Goal: Information Seeking & Learning: Learn about a topic

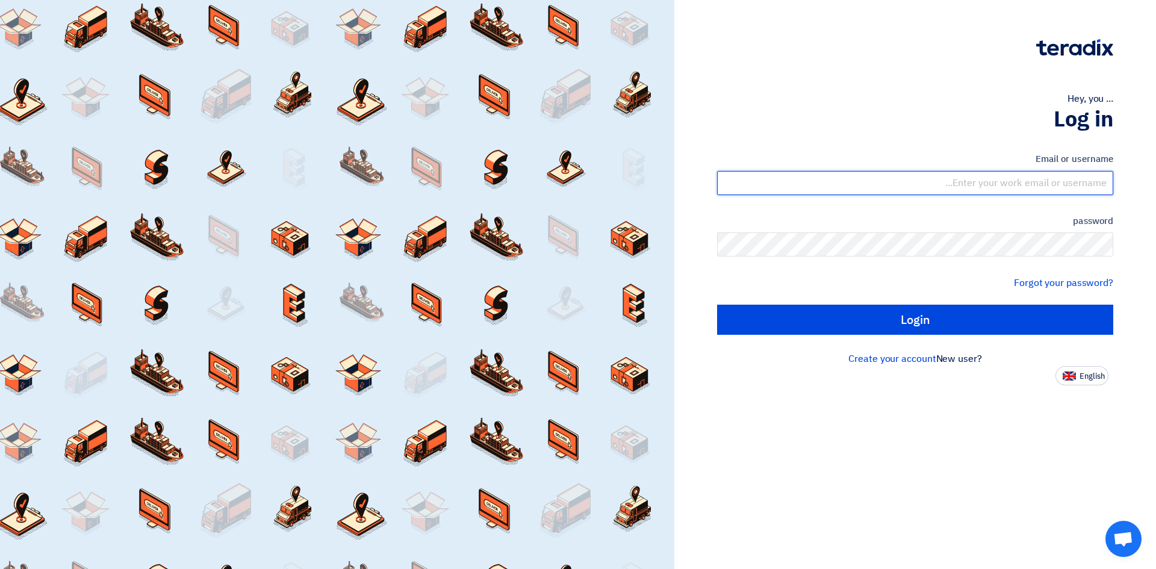
type input "[EMAIL_ADDRESS][PERSON_NAME][DOMAIN_NAME]"
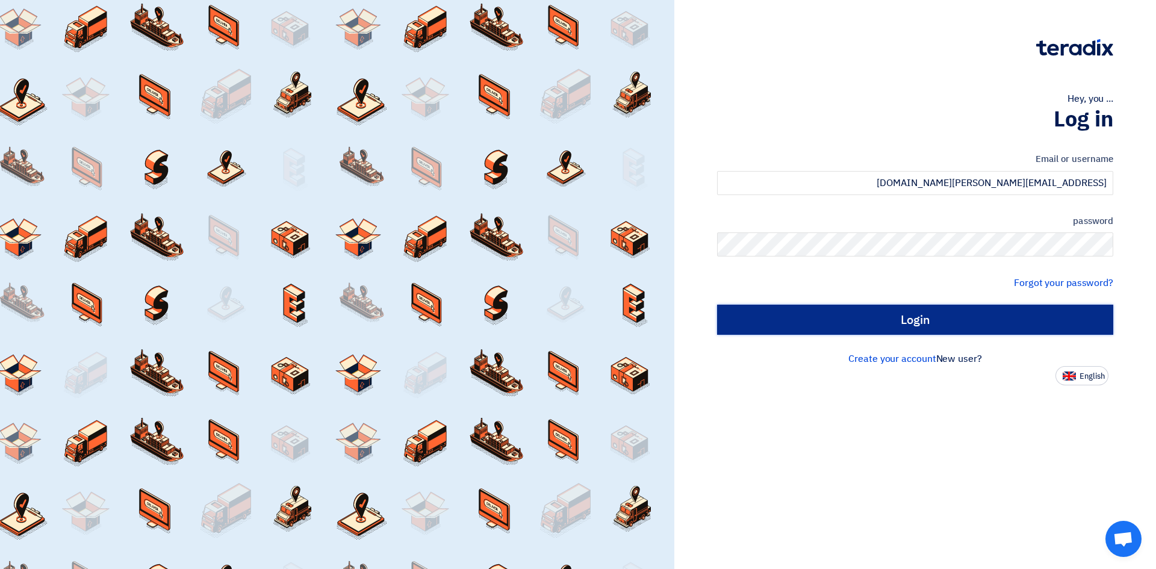
click at [919, 322] on input "Login" at bounding box center [915, 320] width 396 height 30
type input "Sign in"
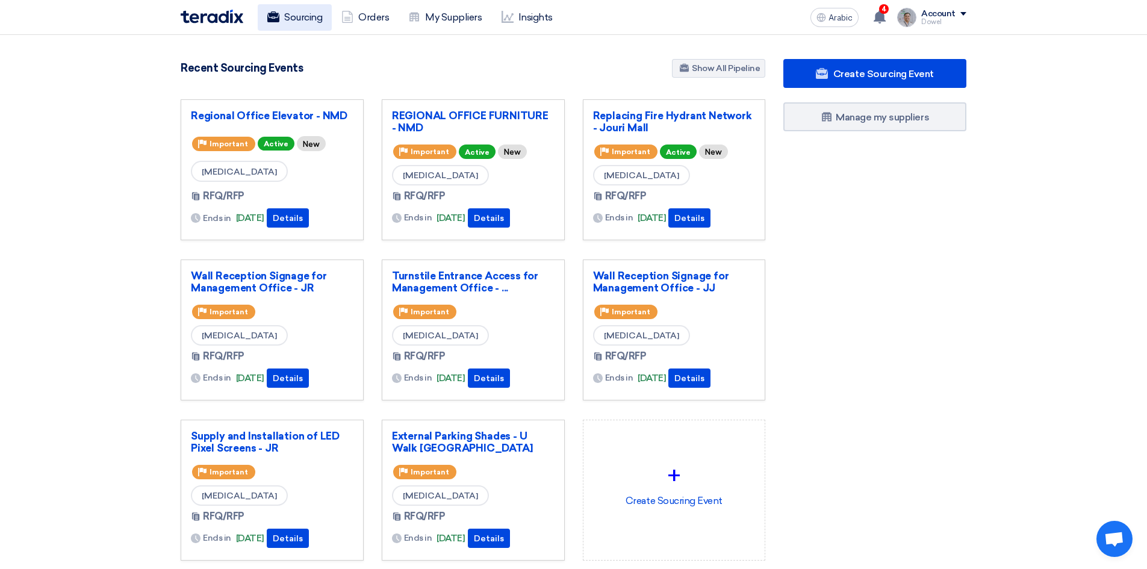
click at [304, 16] on font "Sourcing" at bounding box center [303, 16] width 38 height 11
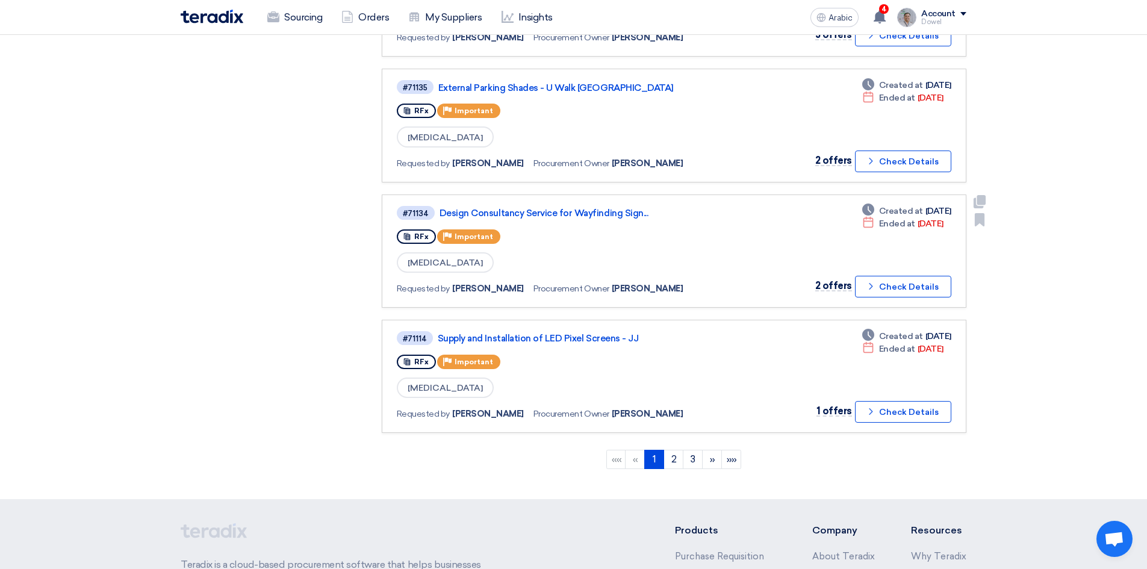
scroll to position [964, 0]
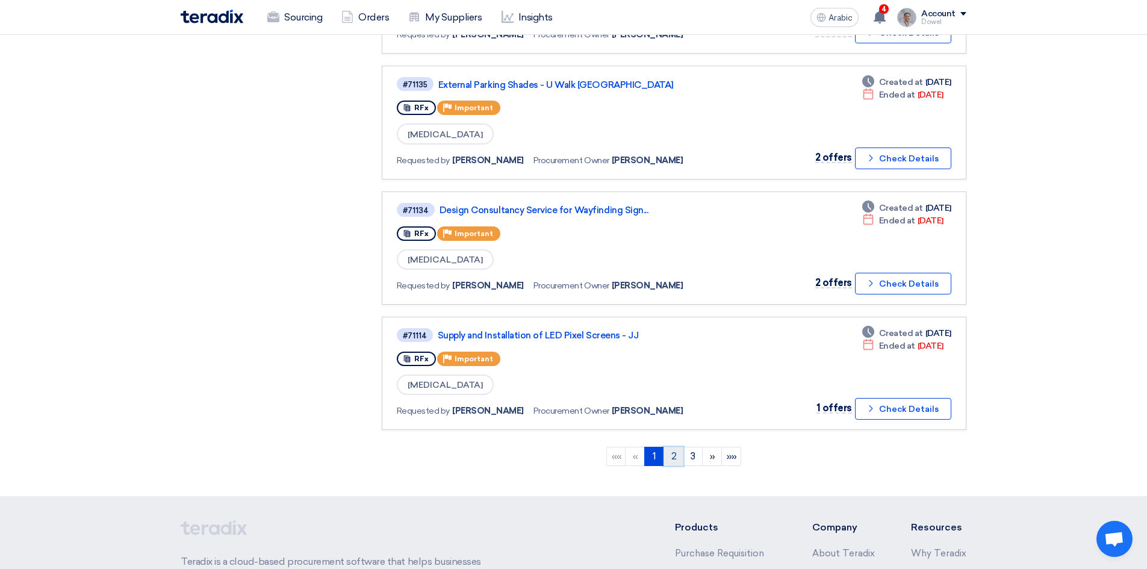
click at [674, 456] on font "2" at bounding box center [674, 456] width 5 height 11
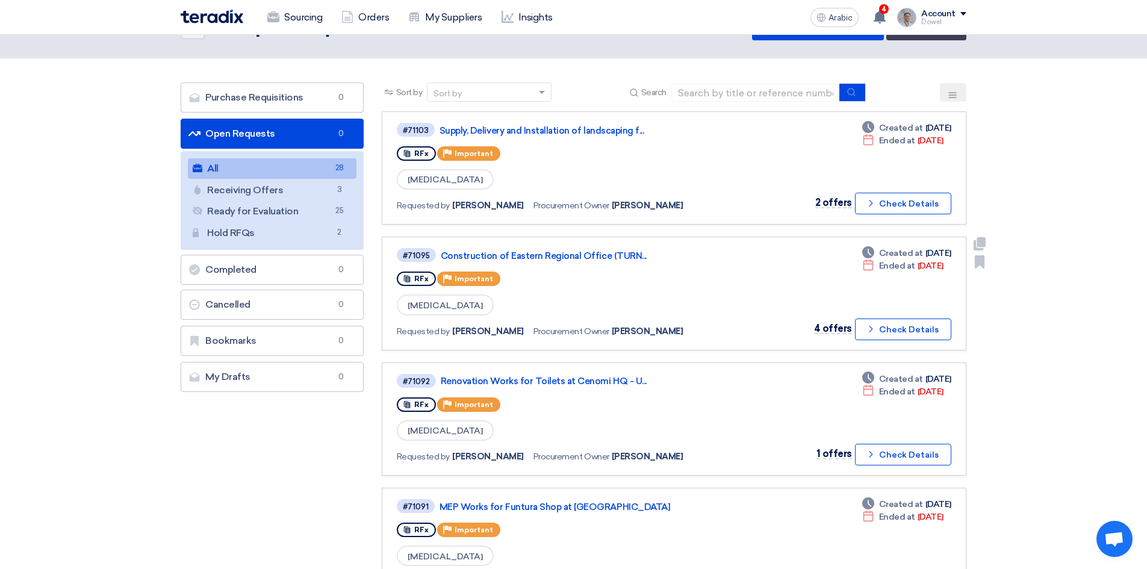
scroll to position [60, 0]
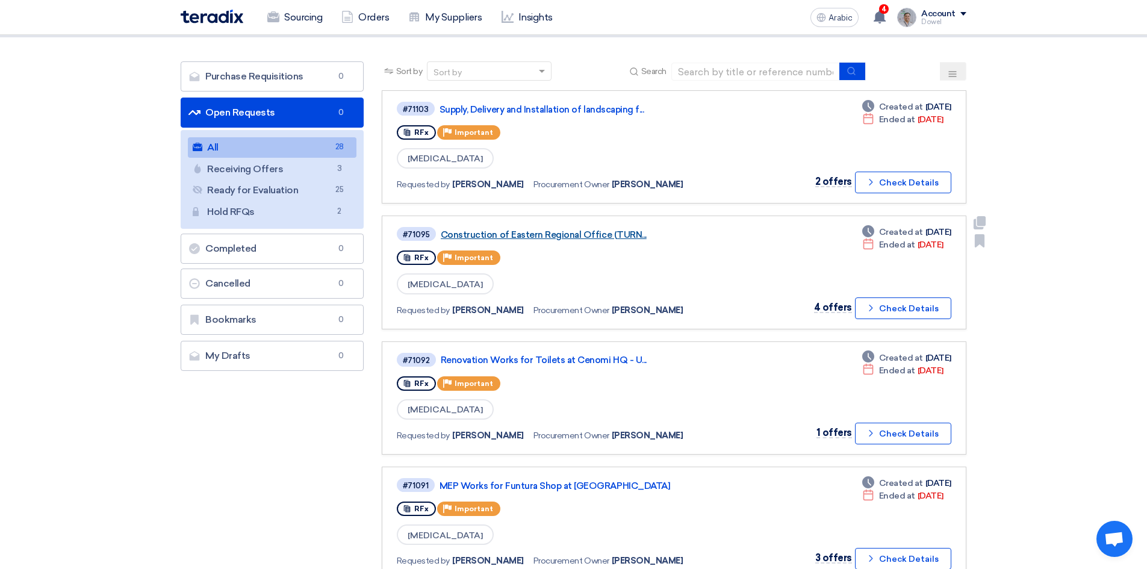
click at [552, 234] on font "Construction of Eastern Regional Office (TURN..." at bounding box center [544, 234] width 206 height 11
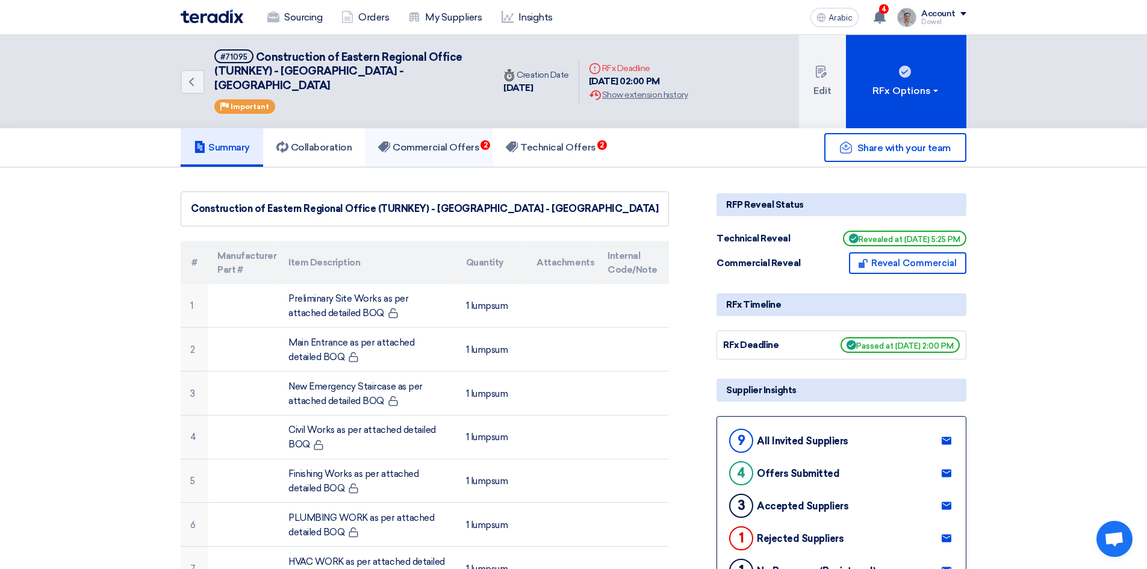
click at [458, 142] on link "Commercial Offers 2" at bounding box center [429, 147] width 128 height 39
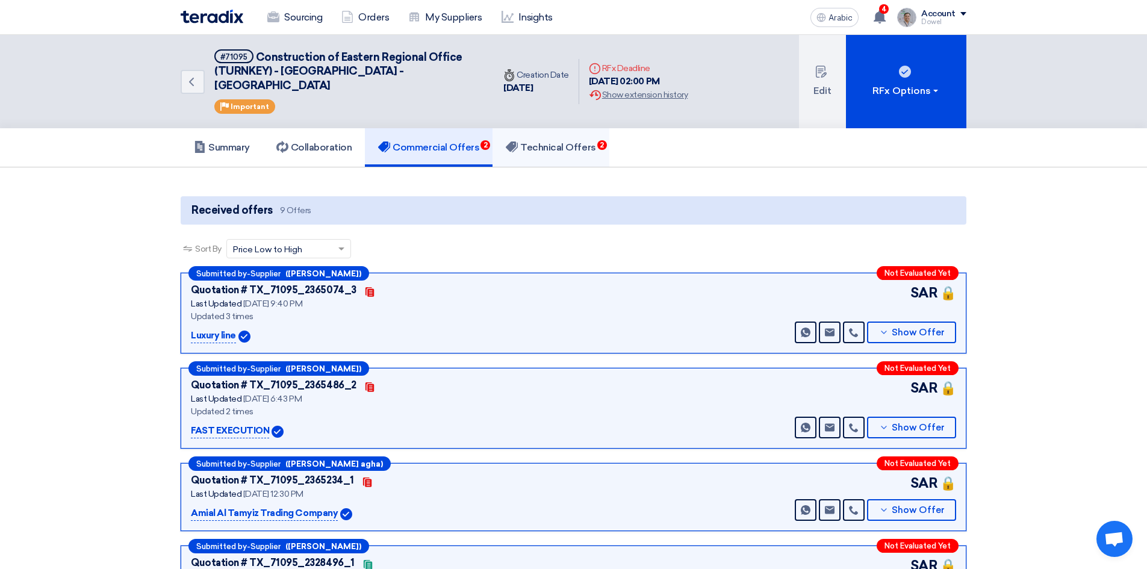
click at [552, 142] on font "Technical Offers" at bounding box center [557, 147] width 75 height 11
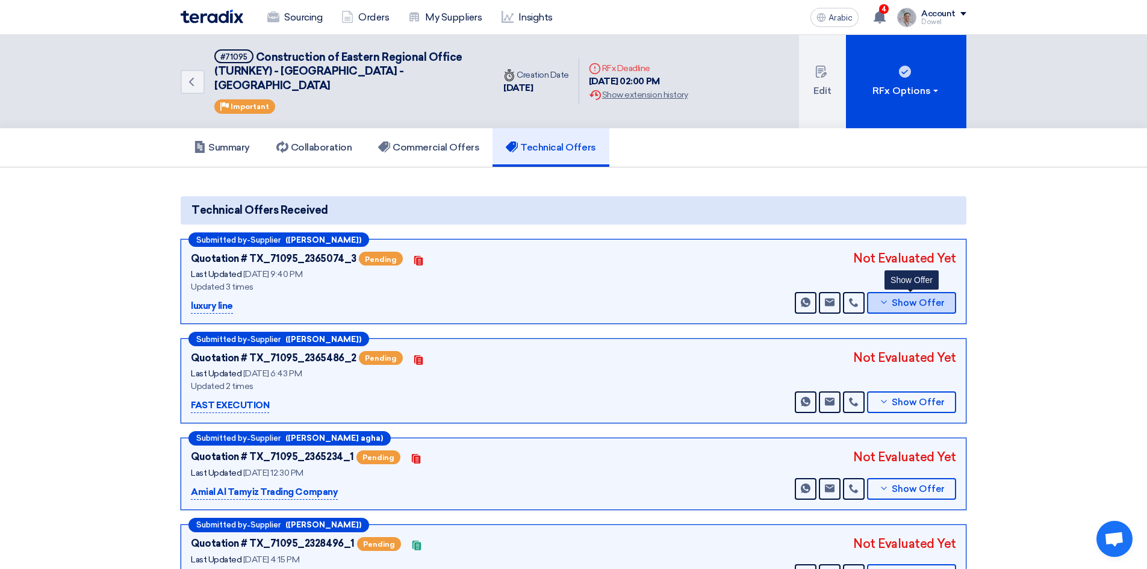
click at [917, 298] on font "Show Offer" at bounding box center [918, 303] width 53 height 11
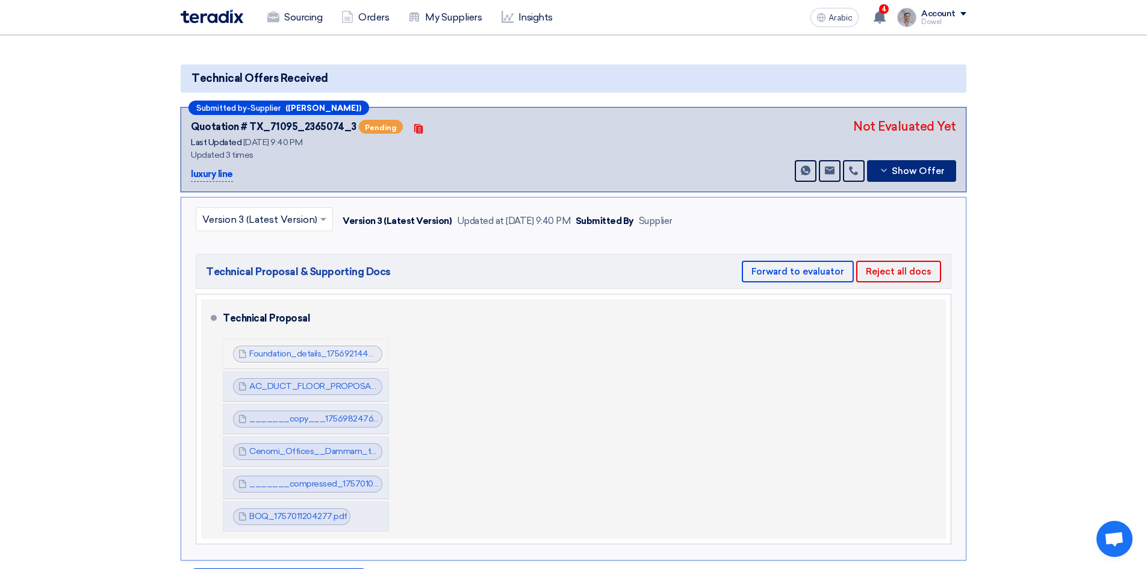
scroll to position [181, 0]
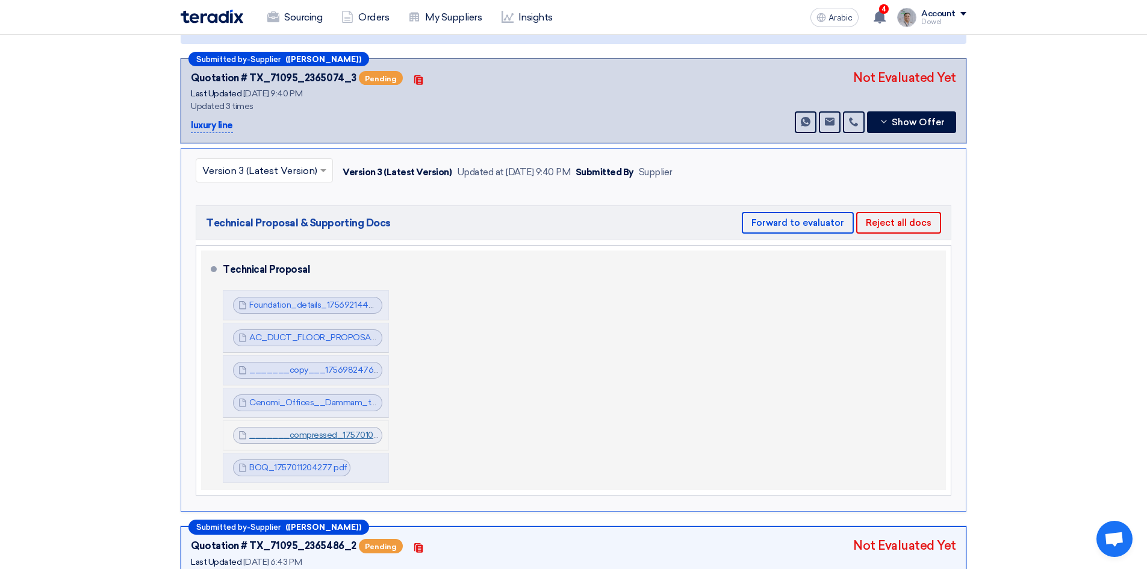
click at [310, 430] on font "_______compressed_1757010592777.pdf" at bounding box center [333, 435] width 169 height 10
click at [322, 398] on font "Cenomi_Offices__Dammam_technical_Proposal_1756982684208.pdf" at bounding box center [386, 403] width 274 height 10
click at [330, 365] on font "_______copy___1756982476178.pdf" at bounding box center [325, 370] width 152 height 10
click at [331, 332] on font "AC_DUCT_FLOOR_PROPOSAL_FOR_ANOTHER_SITE_1756921444978.pdf" at bounding box center [399, 337] width 301 height 10
click at [323, 300] on font "Foundation_details_1756921444482.pdf" at bounding box center [326, 305] width 155 height 10
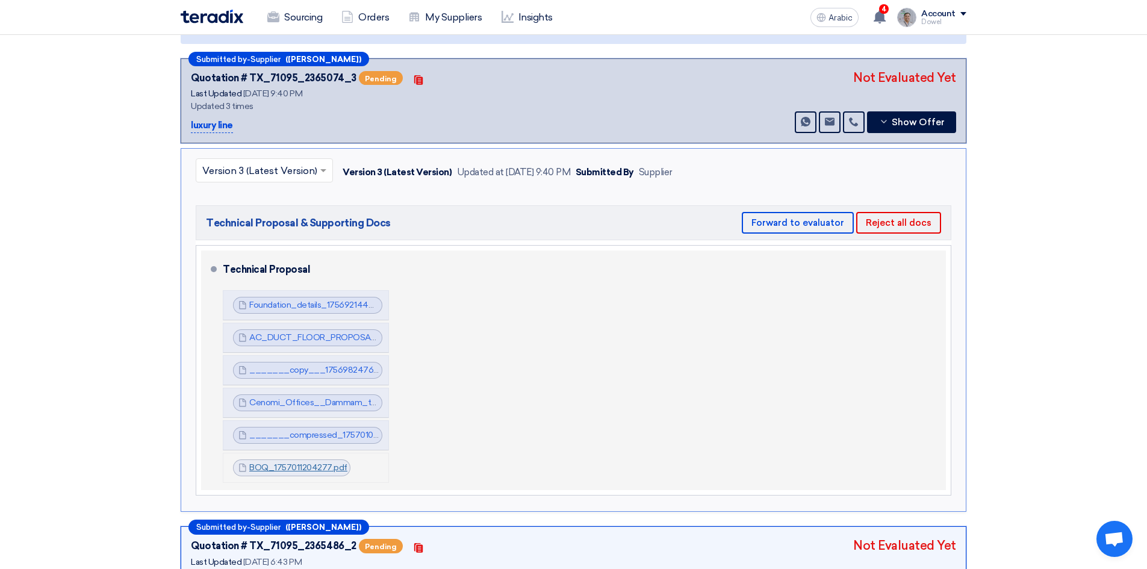
click at [285, 463] on font "BOQ_1757011204277.pdf" at bounding box center [298, 468] width 98 height 10
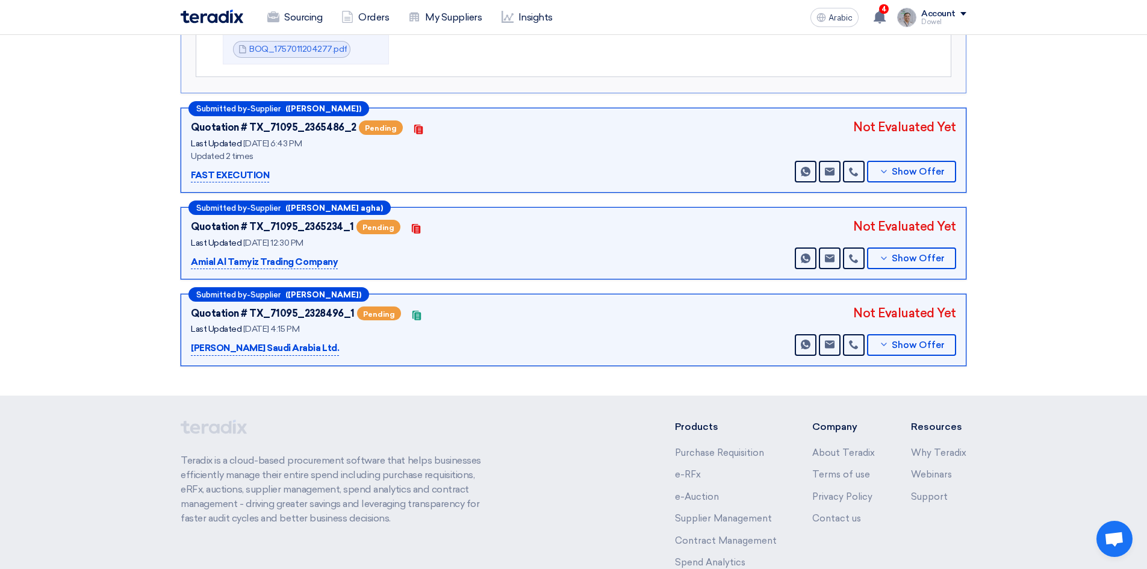
scroll to position [602, 0]
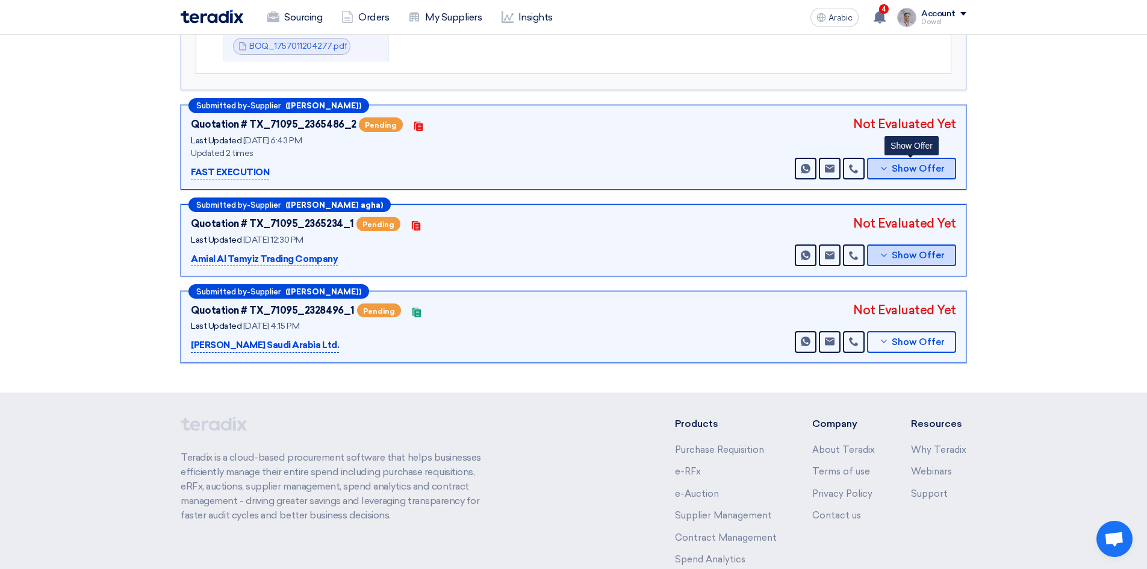
click at [897, 163] on font "Show Offer" at bounding box center [918, 168] width 53 height 11
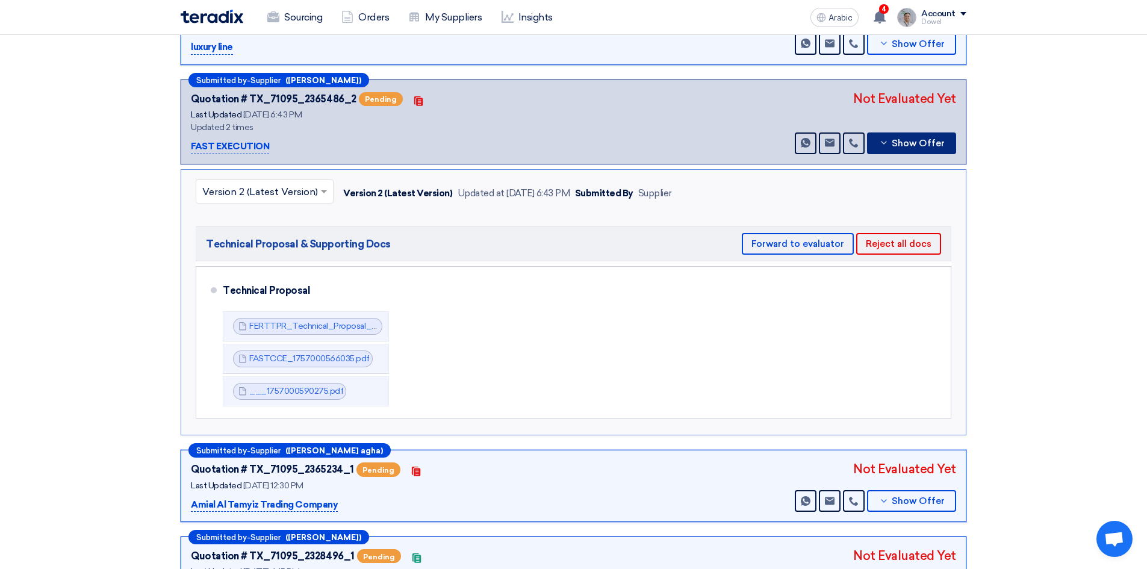
scroll to position [285, 0]
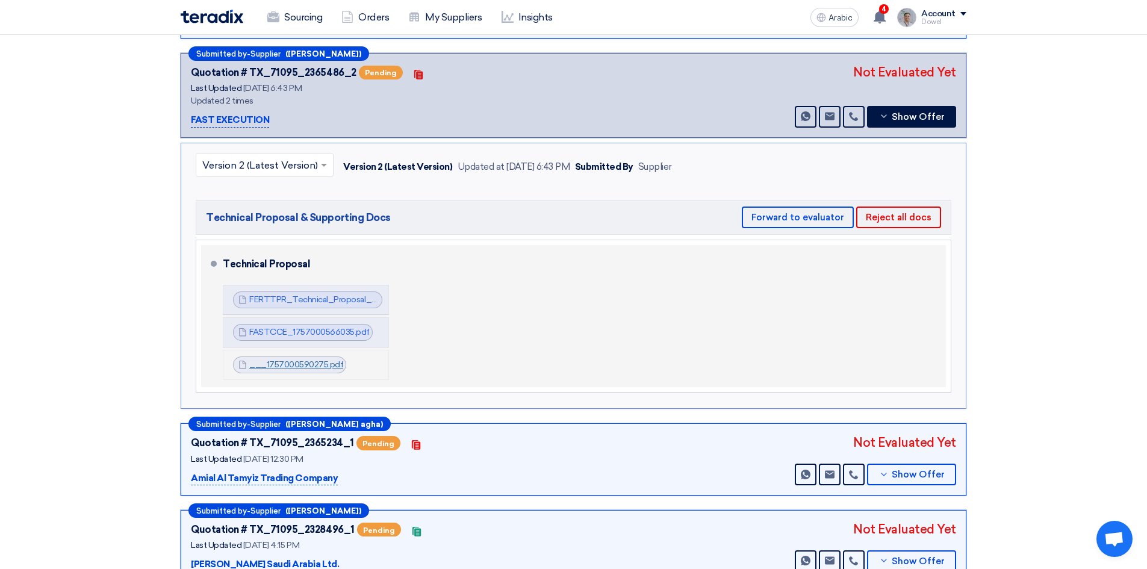
click at [300, 360] on font "___1757000590275.pdf" at bounding box center [296, 365] width 94 height 10
click at [305, 327] on font "FASTCCE_1757000566035.pdf" at bounding box center [309, 332] width 120 height 10
click at [309, 295] on font "FERTTPR_Technical_Proposal_Construction_of_Eastern_Regional_Office_at_Nakheel_M…" at bounding box center [492, 300] width 487 height 10
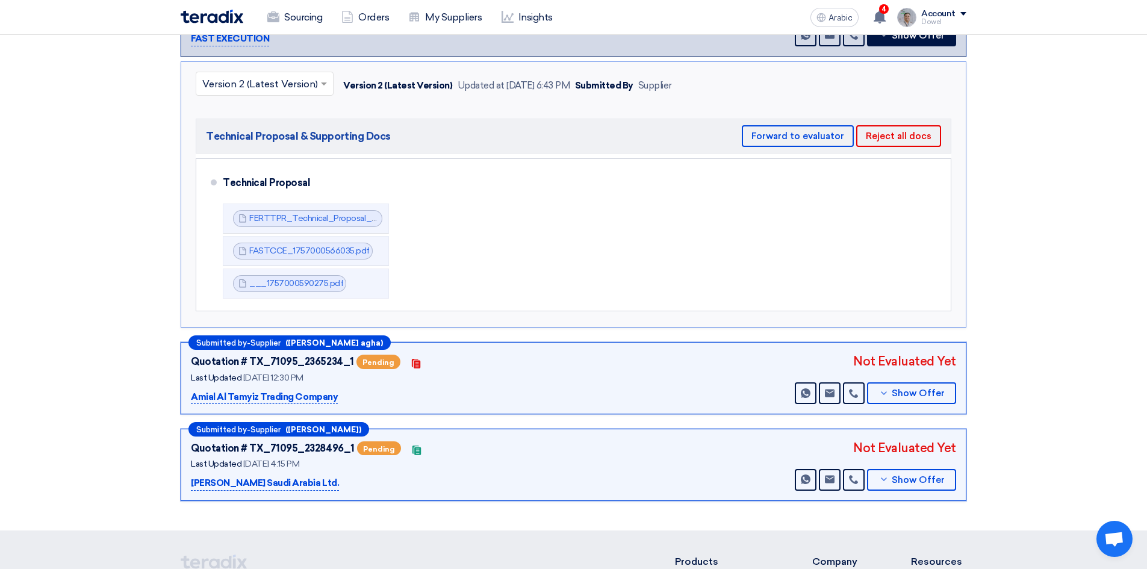
scroll to position [526, 0]
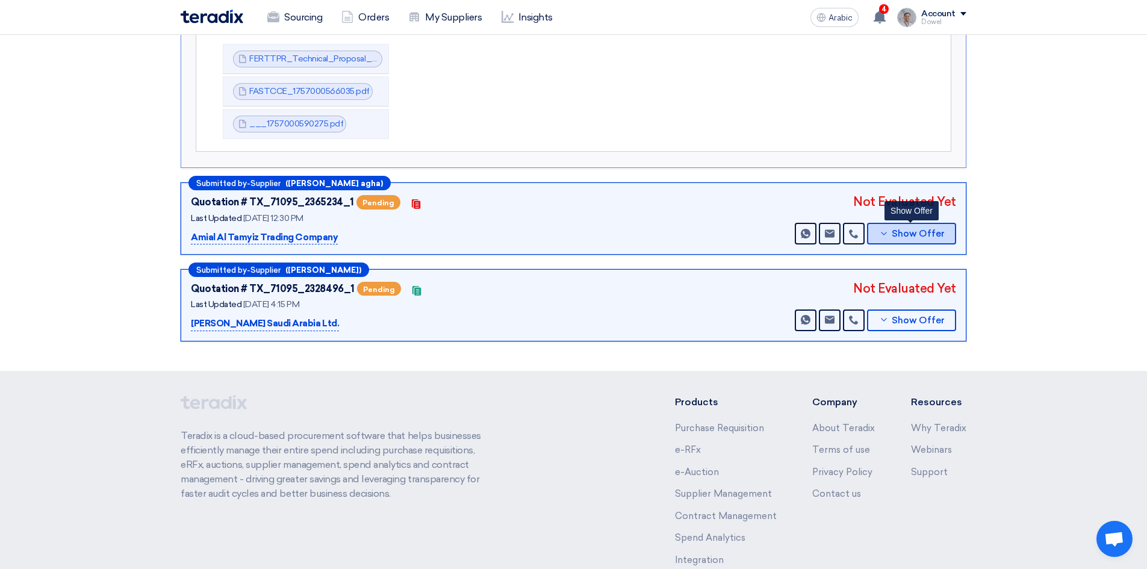
click at [908, 226] on button "Show Offer" at bounding box center [911, 234] width 89 height 22
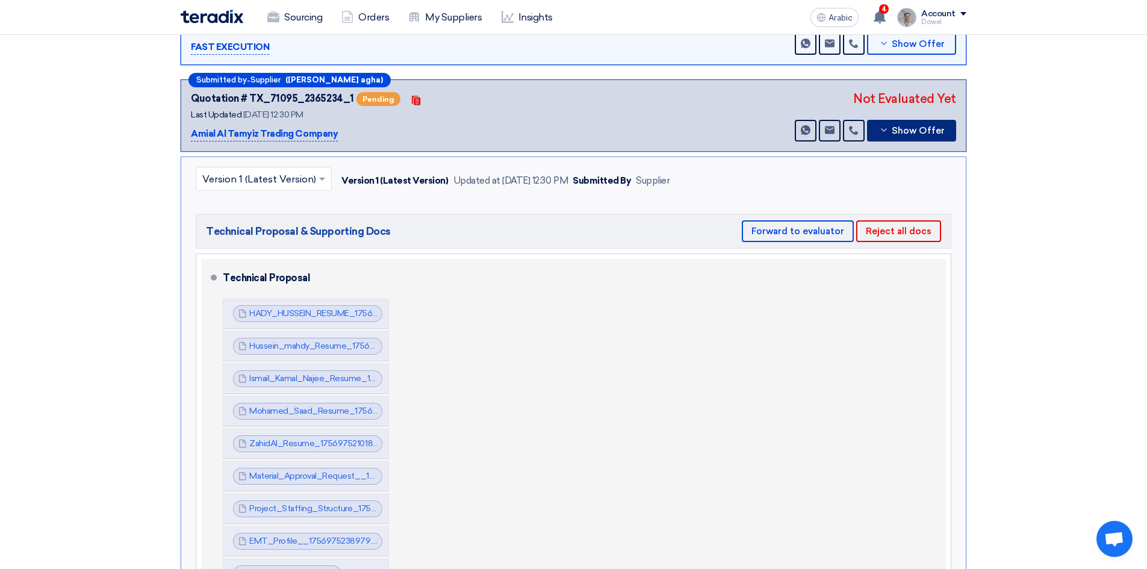
scroll to position [406, 0]
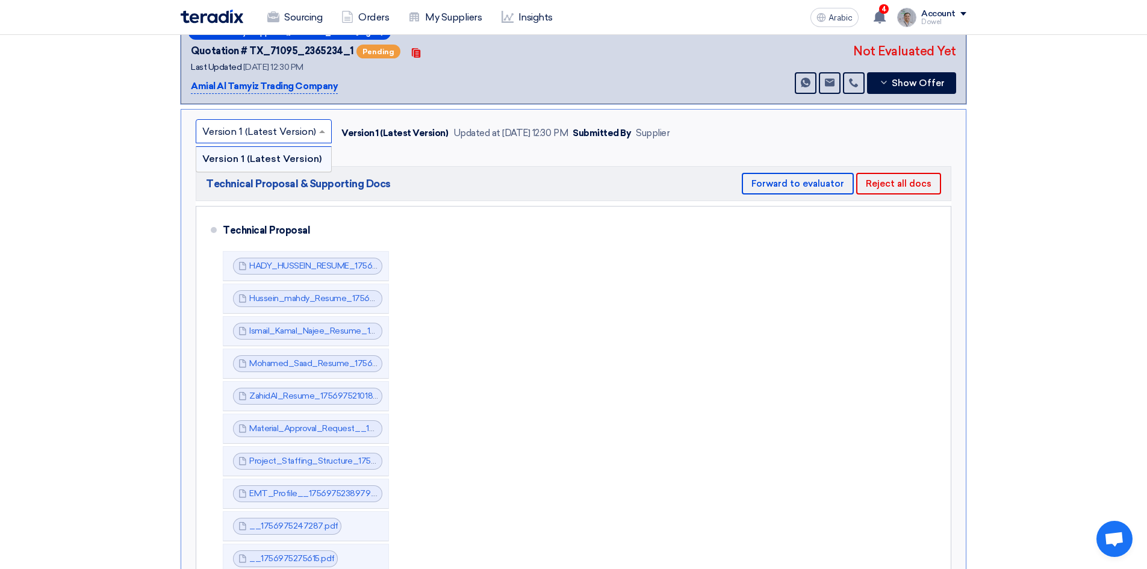
click at [296, 122] on input "text" at bounding box center [257, 132] width 111 height 20
click at [292, 122] on input "text" at bounding box center [257, 132] width 111 height 20
click at [325, 124] on span at bounding box center [323, 131] width 15 height 14
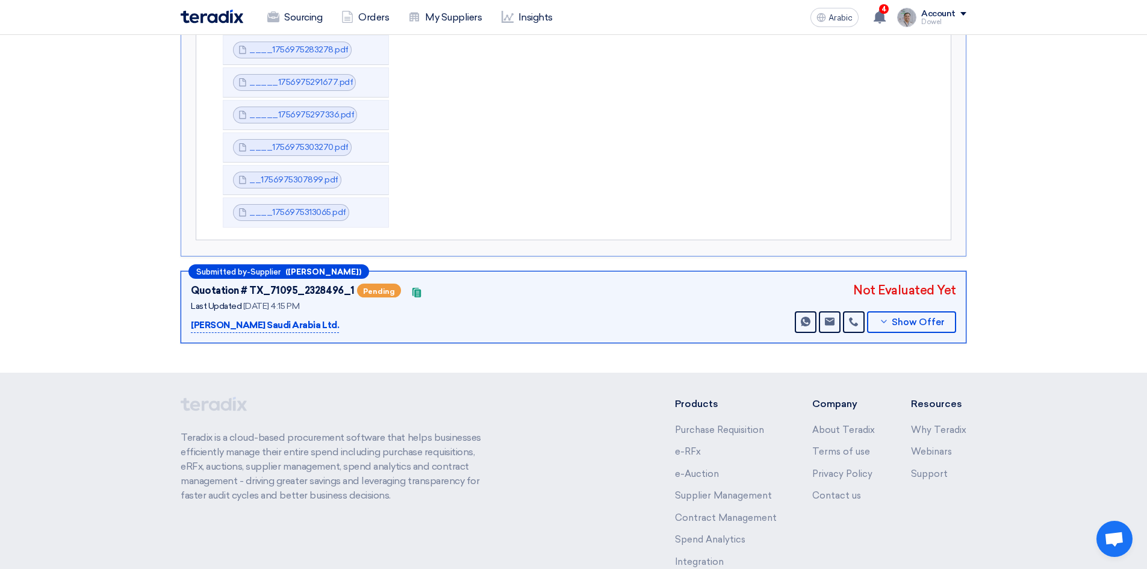
scroll to position [948, 0]
drag, startPoint x: 909, startPoint y: 302, endPoint x: 884, endPoint y: 344, distance: 49.5
click at [909, 316] on font "Show Offer" at bounding box center [918, 321] width 53 height 11
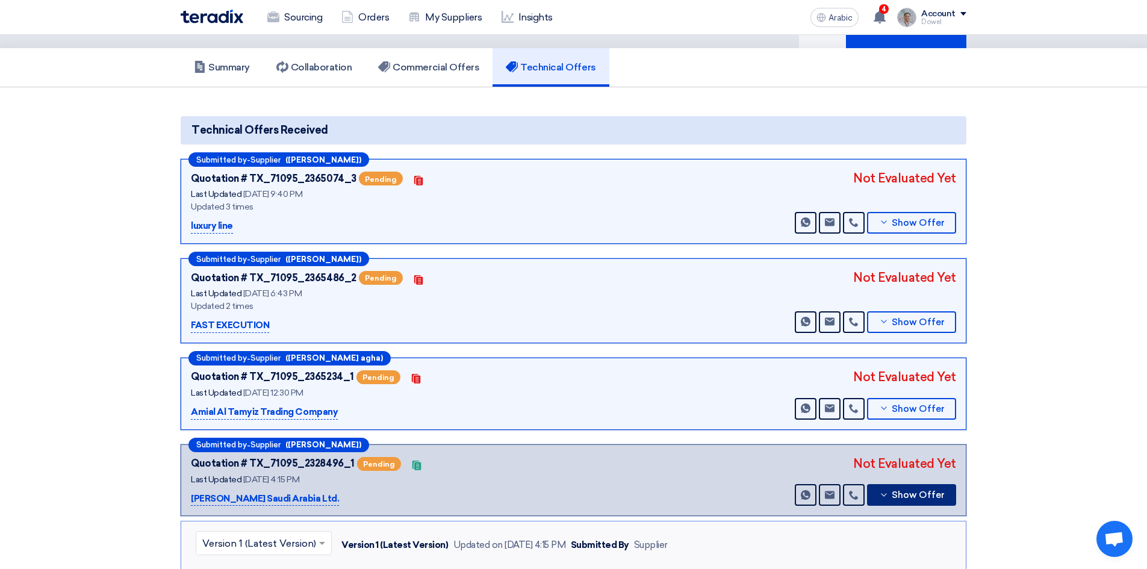
scroll to position [0, 0]
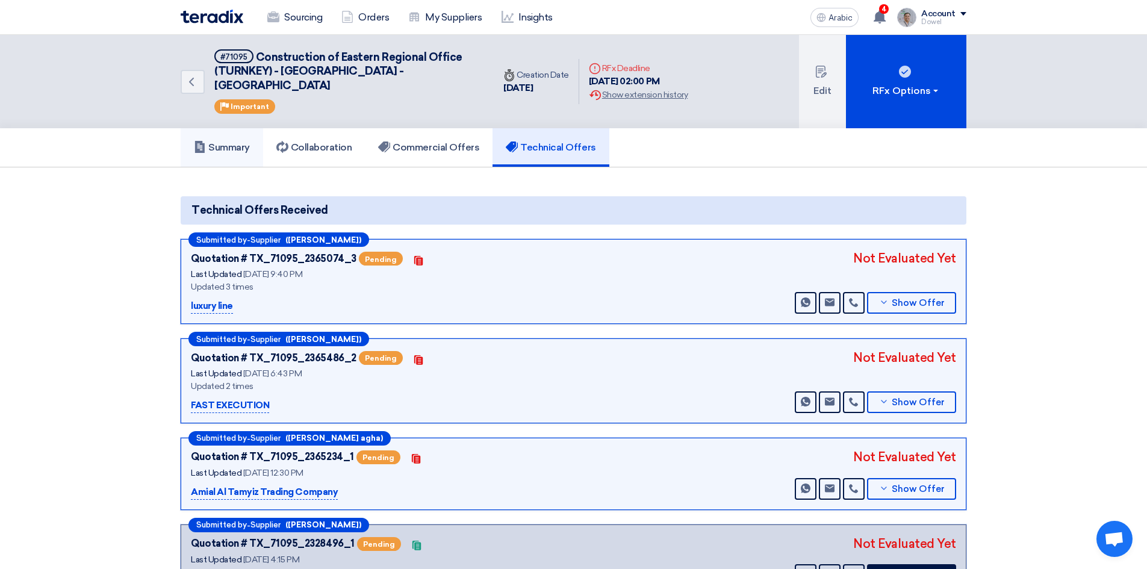
click at [224, 142] on font "Summary" at bounding box center [229, 147] width 42 height 11
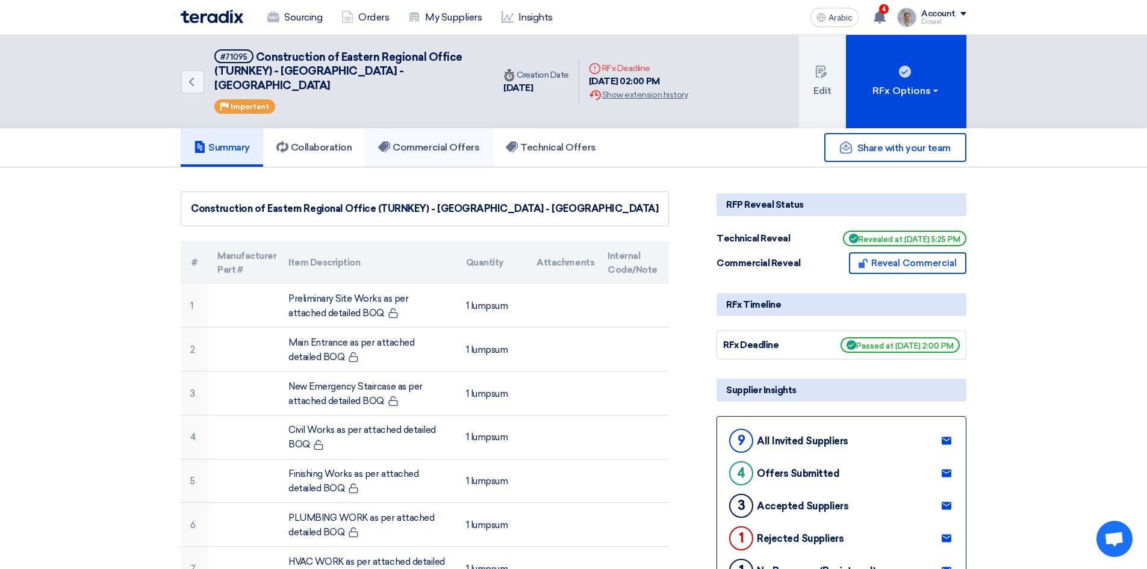
click at [451, 142] on font "Commercial Offers" at bounding box center [436, 147] width 87 height 11
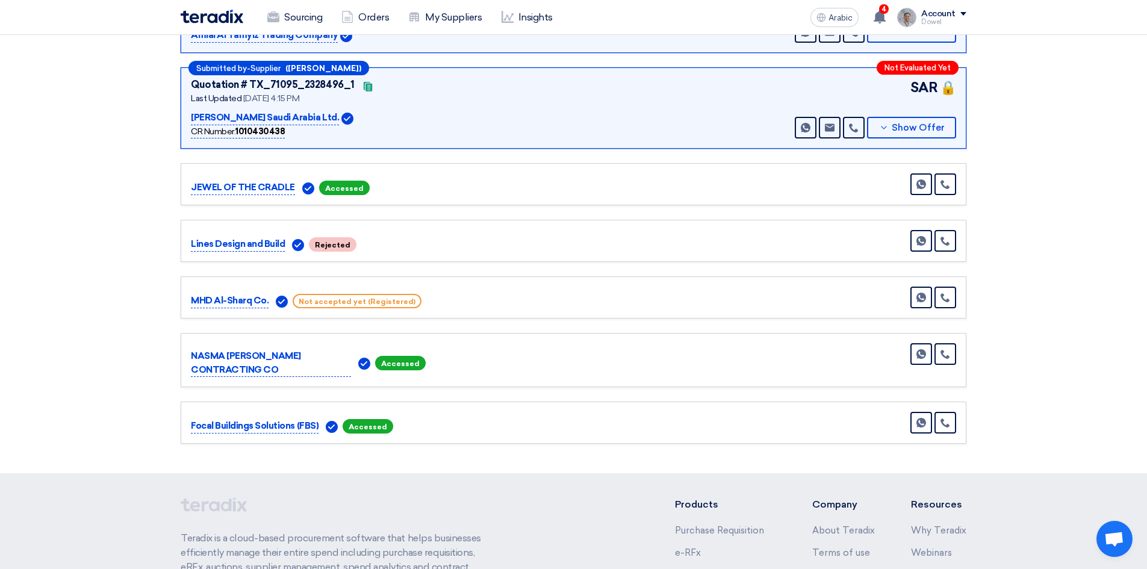
scroll to position [482, 0]
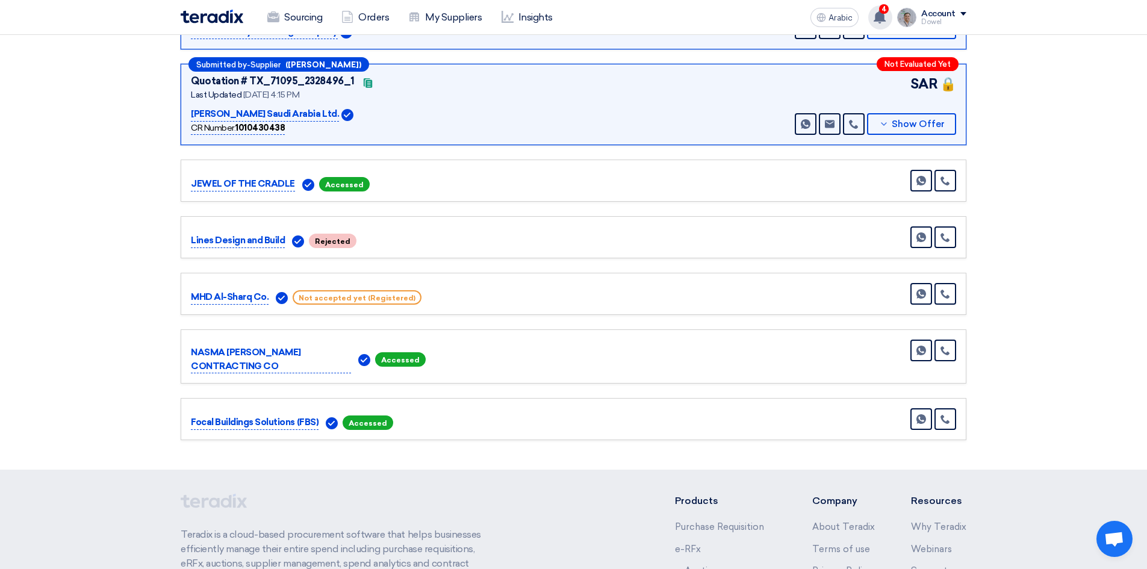
click at [886, 11] on font "4" at bounding box center [884, 9] width 5 height 8
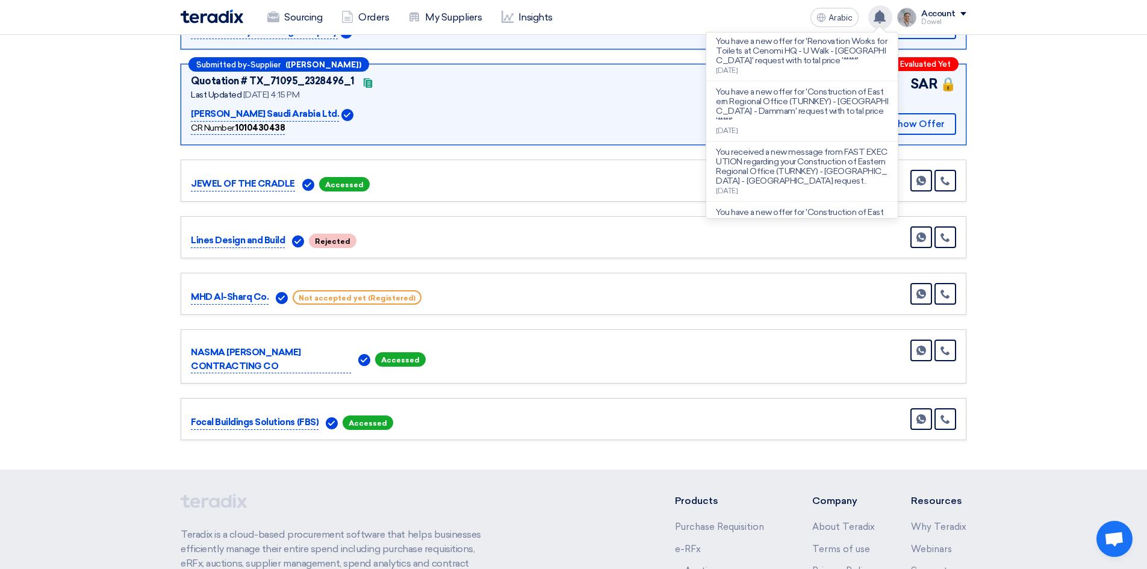
scroll to position [0, 0]
click at [634, 9] on div "Sourcing Orders My Suppliers Insights" at bounding box center [417, 17] width 472 height 27
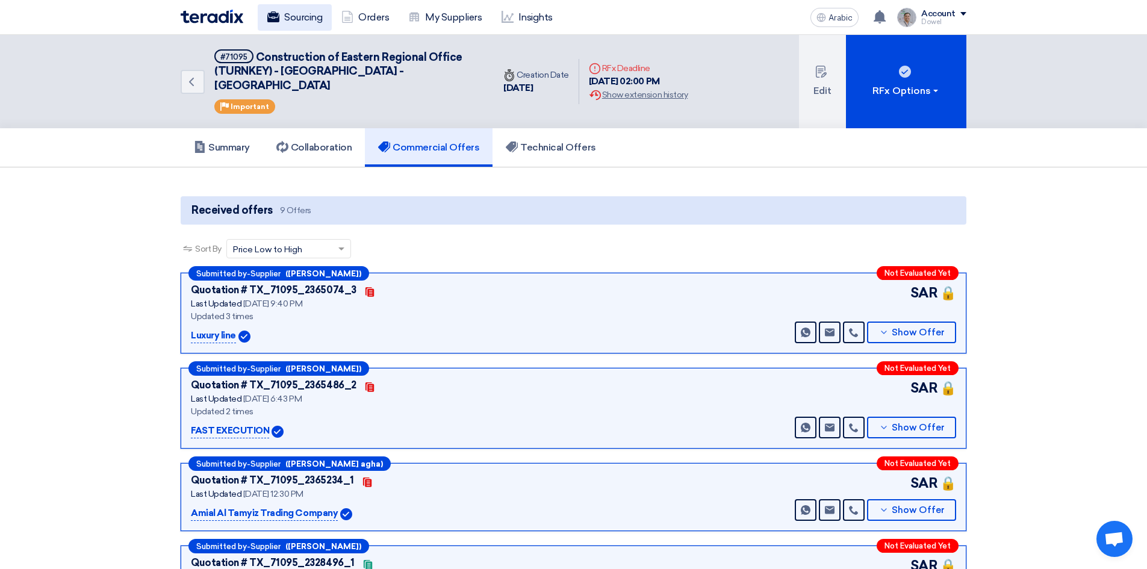
click at [298, 15] on font "Sourcing" at bounding box center [303, 16] width 38 height 11
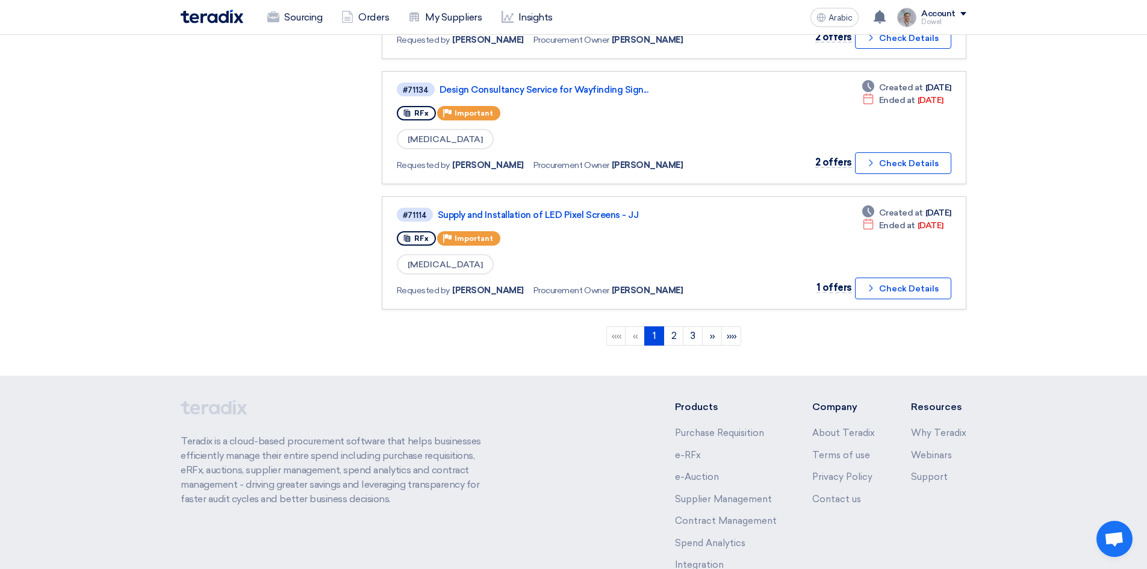
scroll to position [1024, 0]
